Goal: Obtain resource: Obtain resource

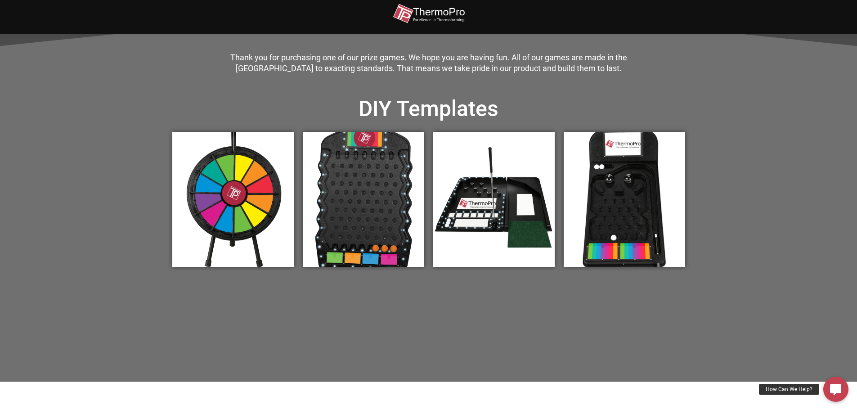
scroll to position [315, 0]
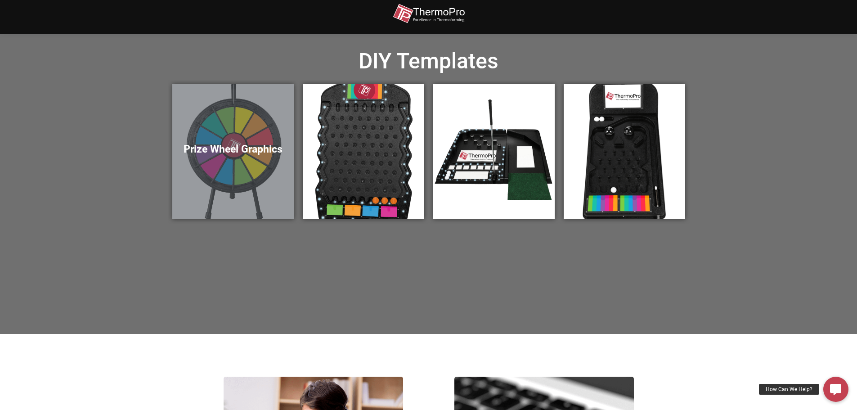
click at [245, 147] on h5 "Prize Wheel Graphics" at bounding box center [232, 149] width 103 height 13
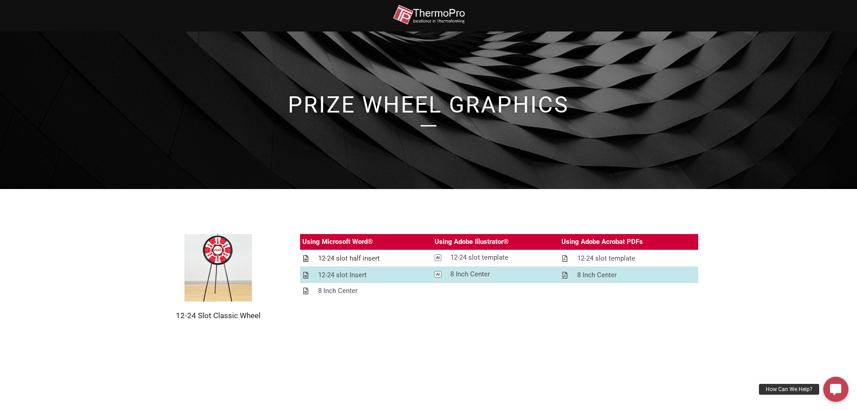
click at [358, 257] on div "12-24 slot half insert" at bounding box center [349, 258] width 62 height 11
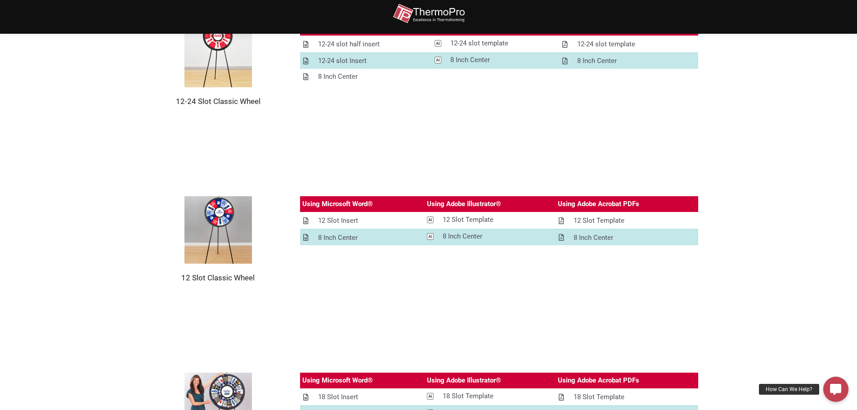
scroll to position [81, 0]
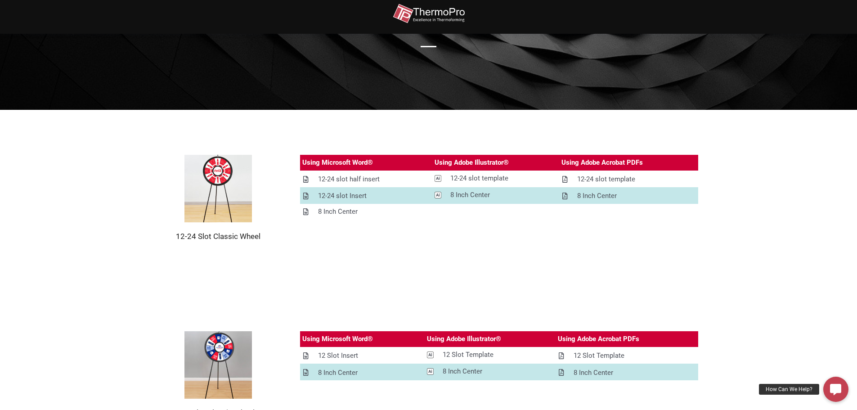
click at [285, 227] on div "Using Microsoft Word® Using Adobe Illustrator® Using Adobe Acrobat PDFs 12-24 s…" at bounding box center [488, 198] width 421 height 86
click at [58, 266] on section "12-24 Slot Classic Wheel Using Microsoft Word® Using Adobe Illustrator® Using A…" at bounding box center [428, 198] width 857 height 176
click at [378, 251] on section "12-24 Slot Classic Wheel Using Microsoft Word® Using Adobe Illustrator® Using A…" at bounding box center [428, 198] width 857 height 176
click at [479, 177] on div "12-24 slot template" at bounding box center [479, 178] width 58 height 11
click at [753, 238] on section "12-24 Slot Classic Wheel Using Microsoft Word® Using Adobe Illustrator® Using A…" at bounding box center [428, 198] width 857 height 176
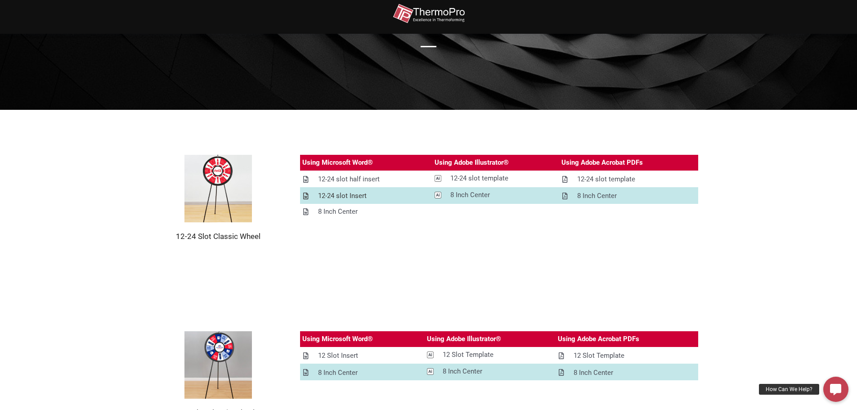
click at [340, 197] on div "12-24 slot Insert" at bounding box center [342, 195] width 49 height 11
click at [363, 178] on div "12-24 slot half insert" at bounding box center [349, 179] width 62 height 11
